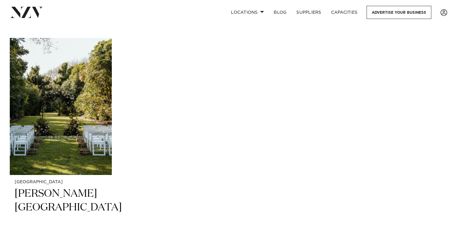
scroll to position [1906, 0]
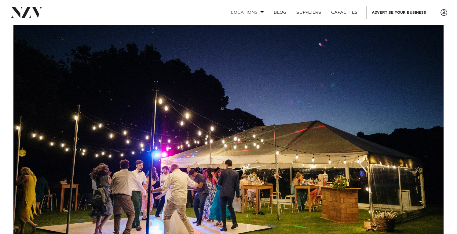
click at [260, 11] on span at bounding box center [262, 12] width 4 height 2
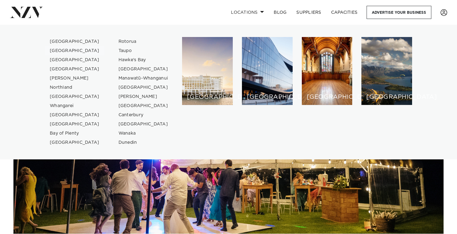
click at [62, 49] on link "[GEOGRAPHIC_DATA]" at bounding box center [75, 50] width 60 height 9
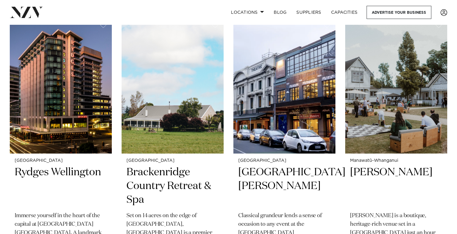
scroll to position [794, 0]
